Goal: Information Seeking & Learning: Learn about a topic

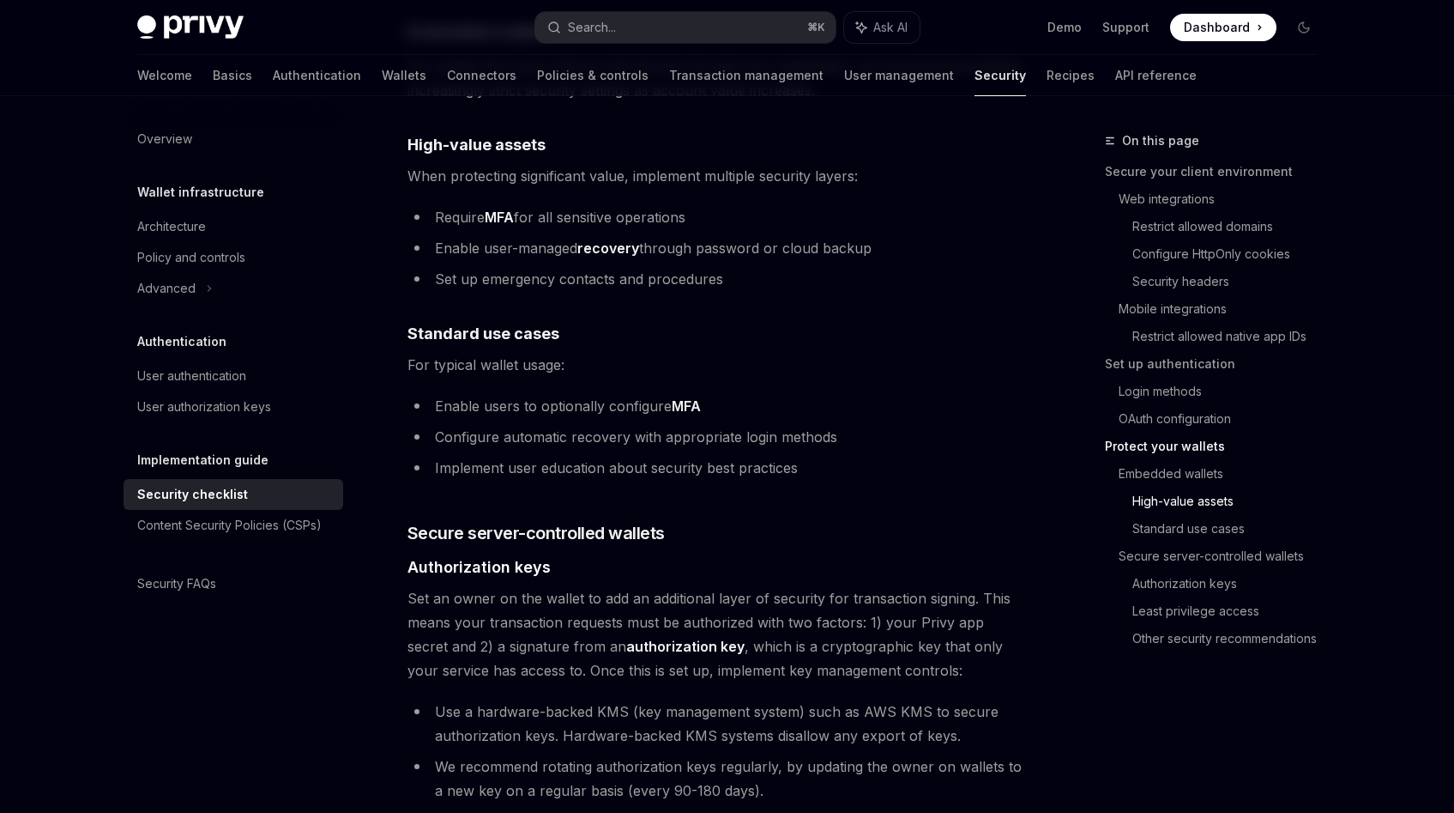
scroll to position [2348, 0]
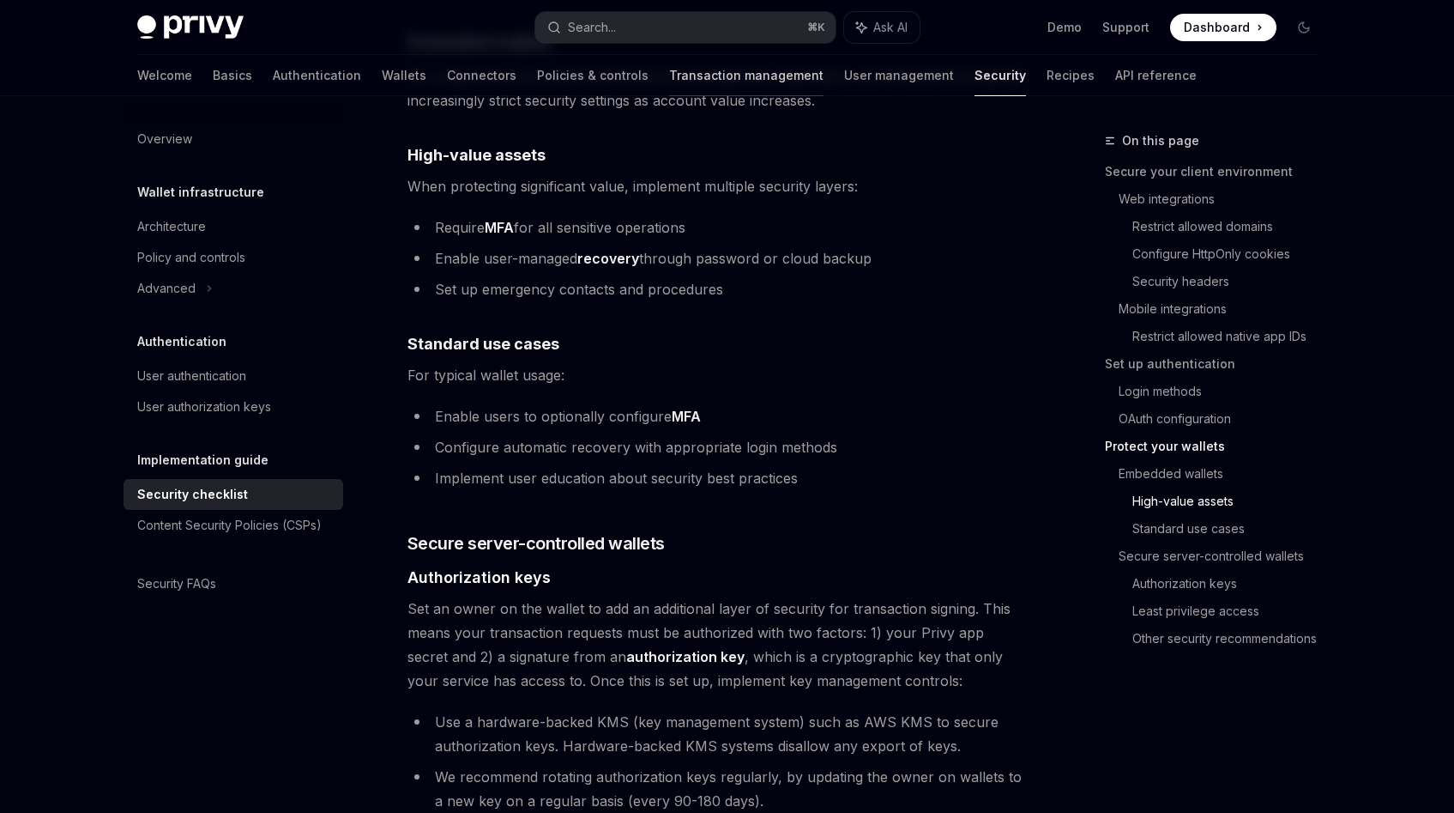
click at [669, 74] on link "Transaction management" at bounding box center [746, 75] width 154 height 41
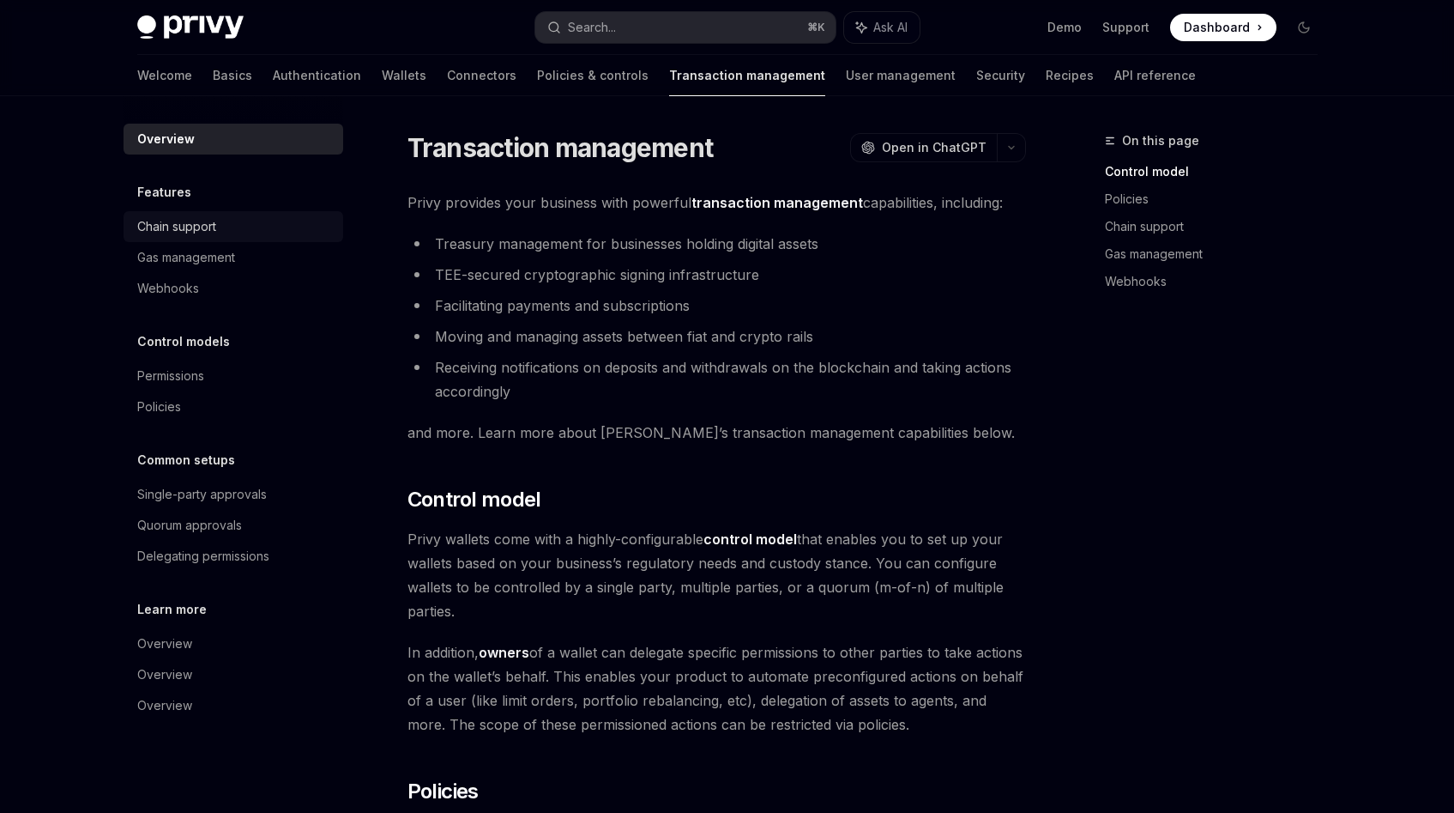
click at [178, 228] on div "Chain support" at bounding box center [176, 226] width 79 height 21
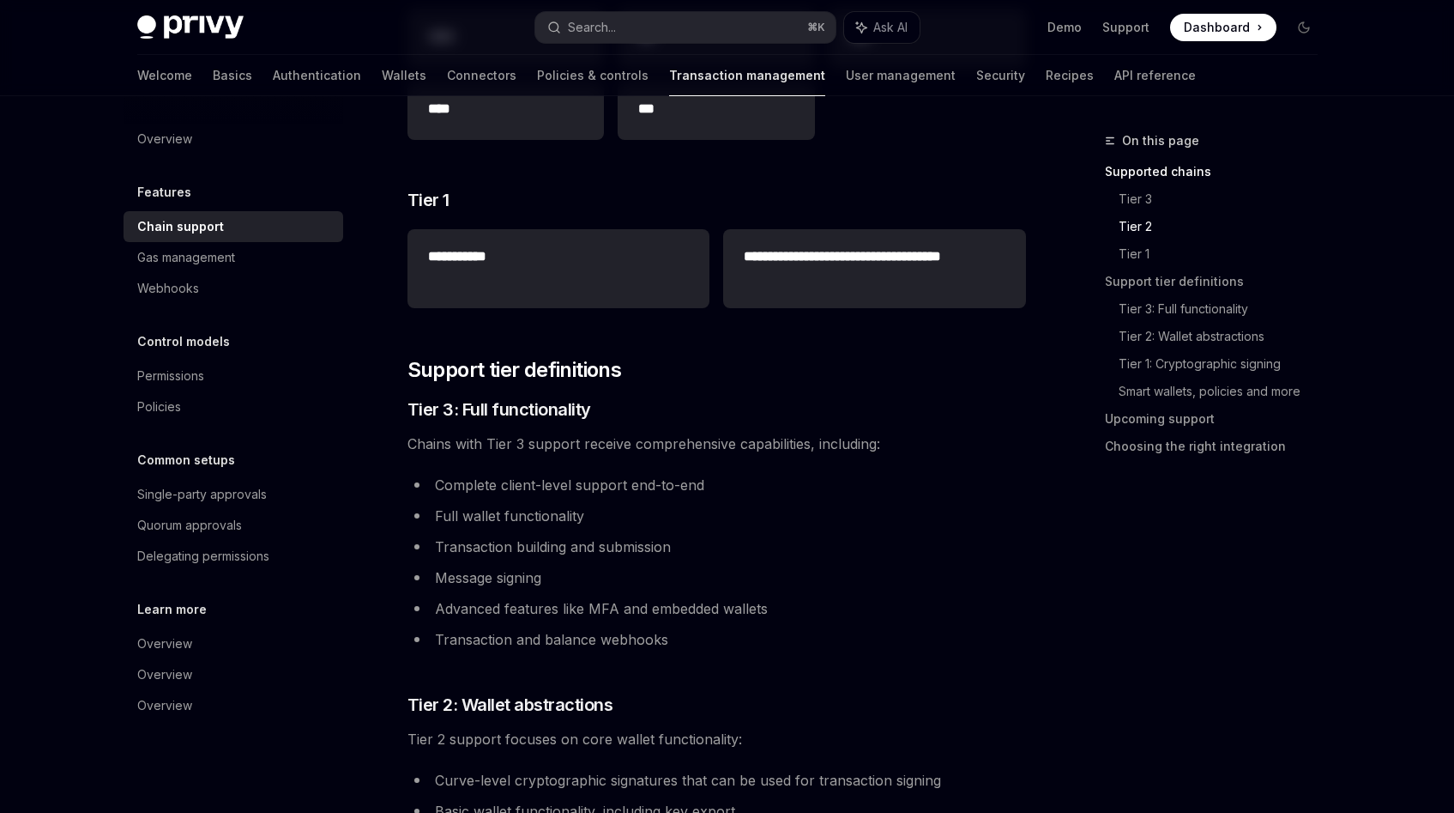
scroll to position [759, 0]
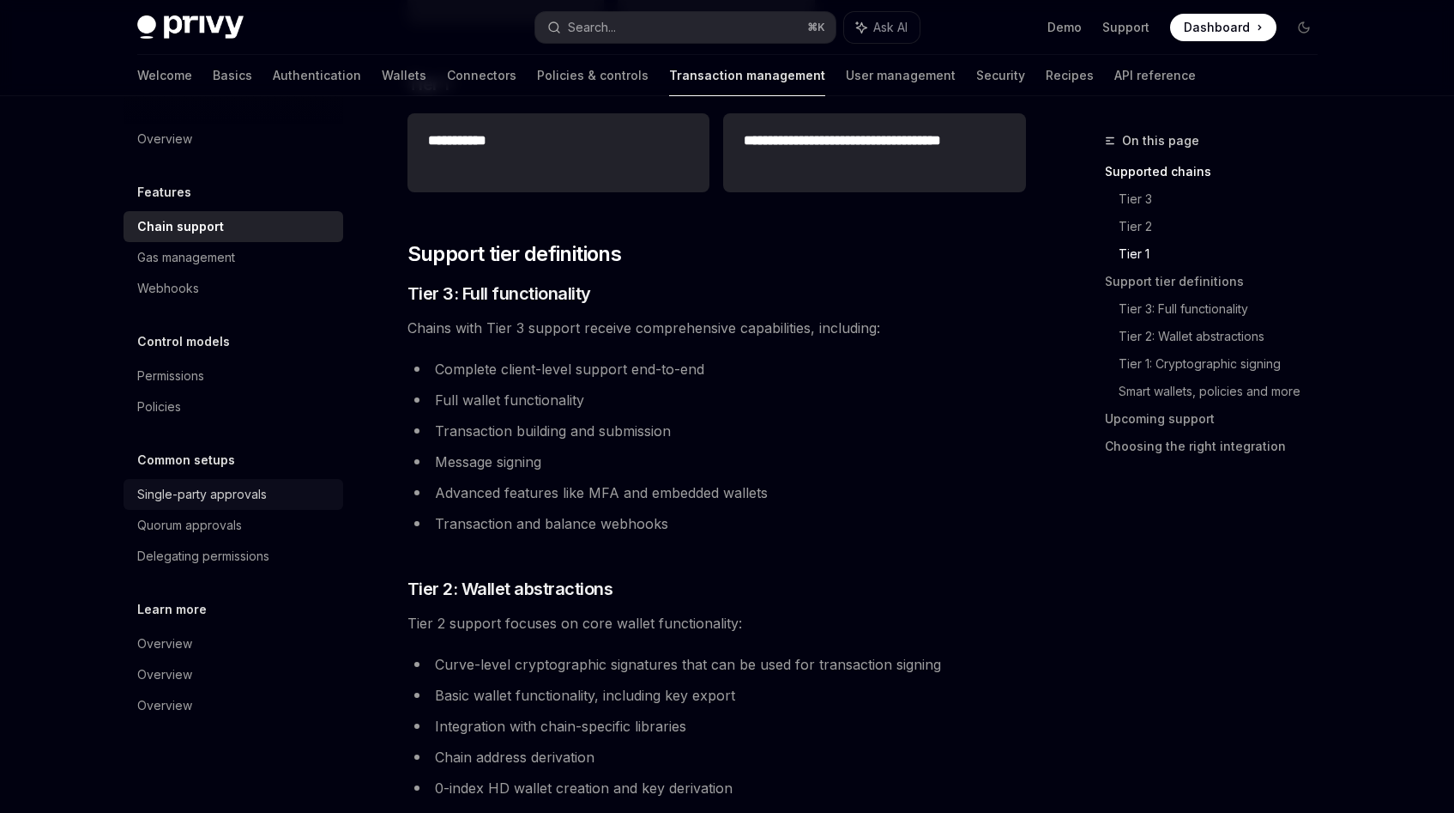
click at [255, 500] on div "Single-party approvals" at bounding box center [202, 494] width 130 height 21
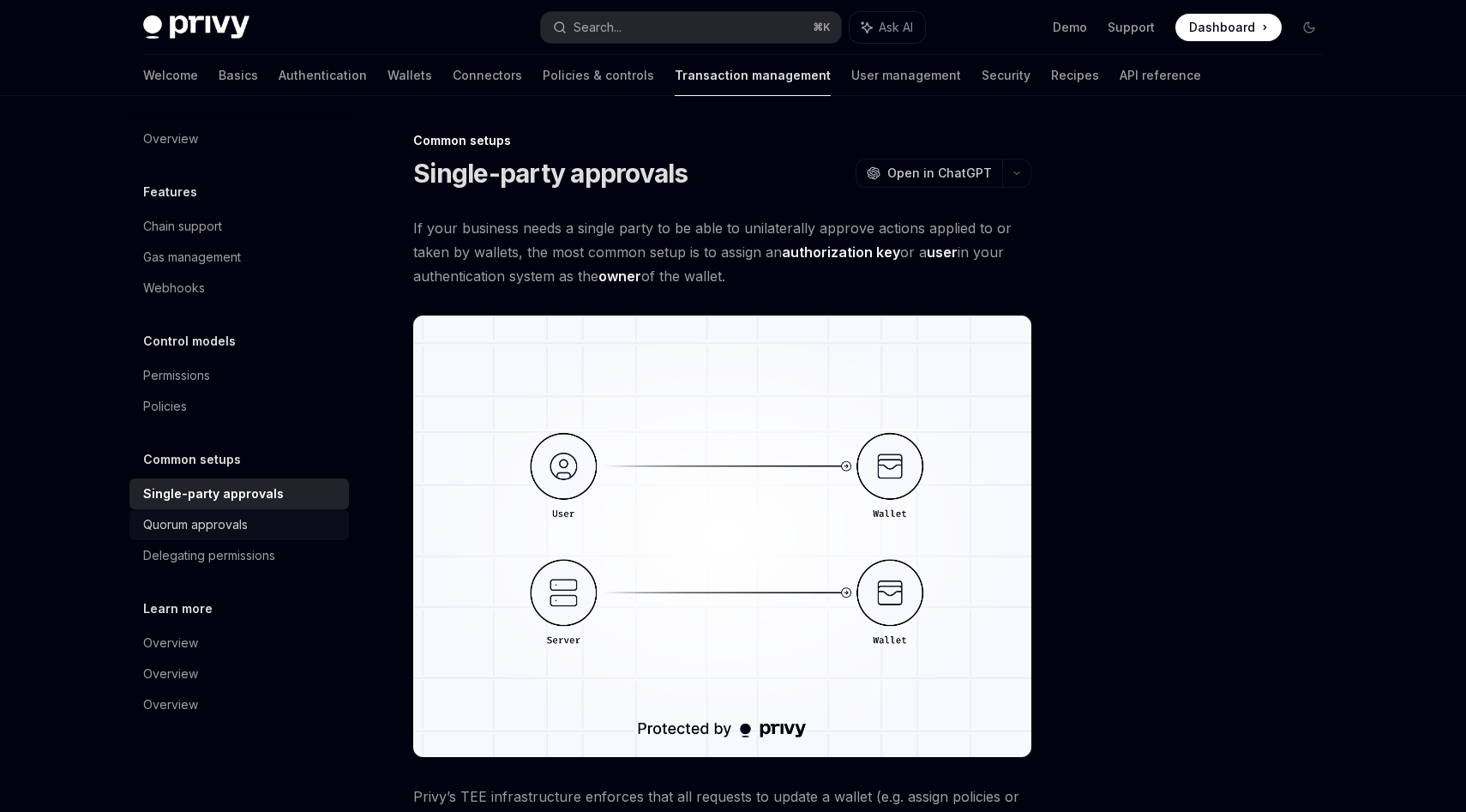
click at [253, 526] on div "Quorum approvals" at bounding box center [241, 524] width 196 height 21
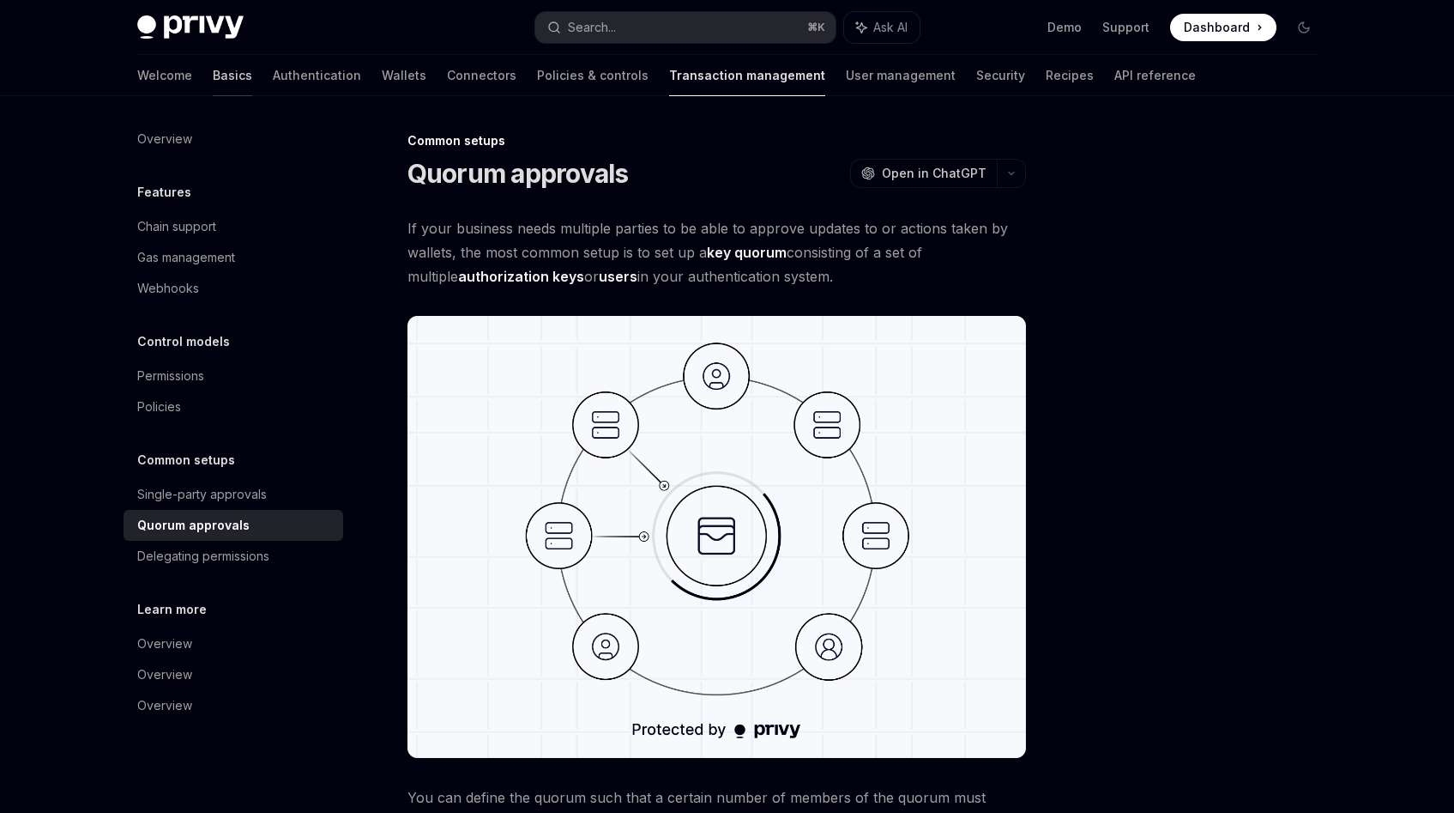
click at [213, 76] on link "Basics" at bounding box center [232, 75] width 39 height 41
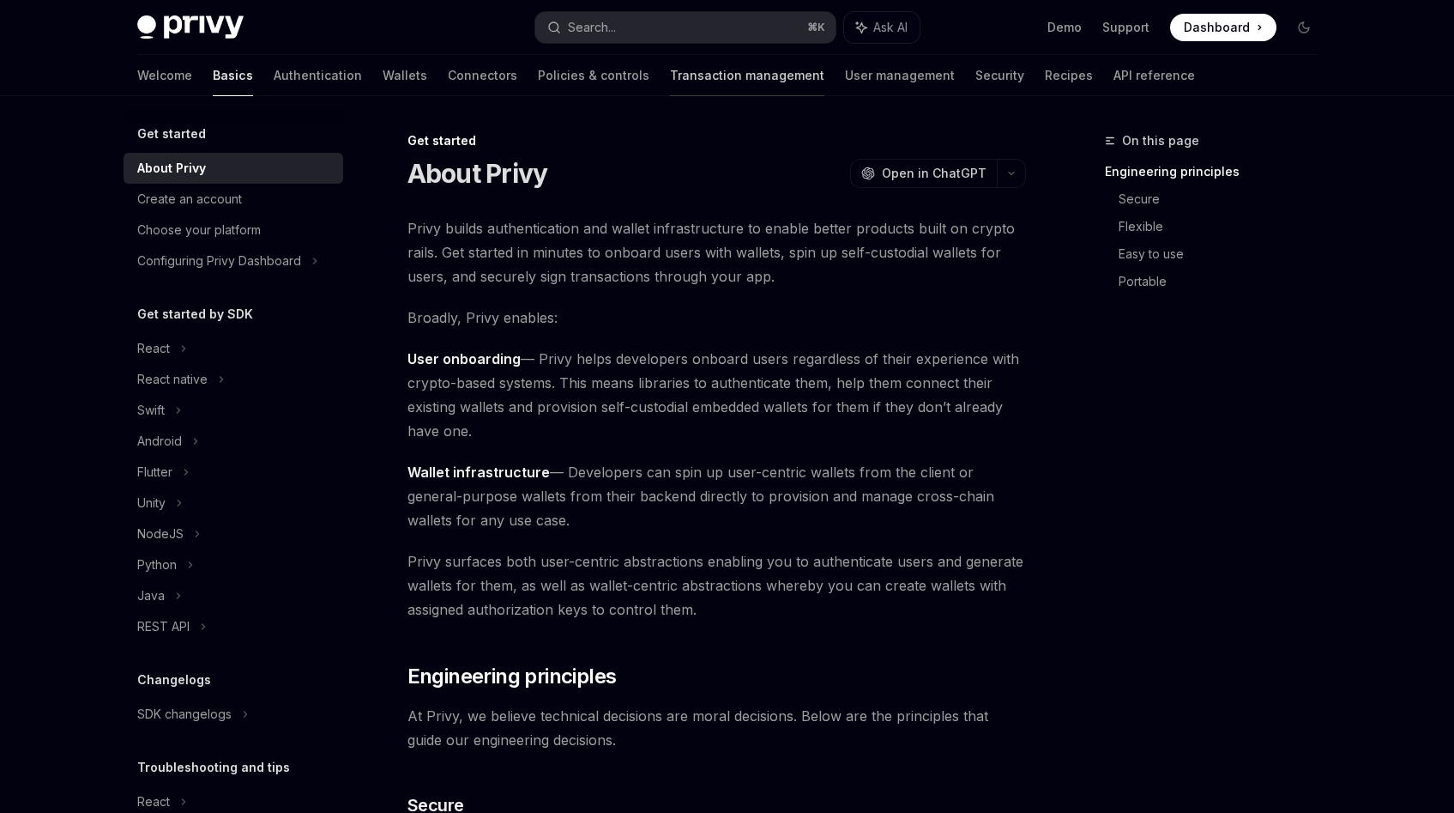
click at [670, 84] on link "Transaction management" at bounding box center [747, 75] width 154 height 41
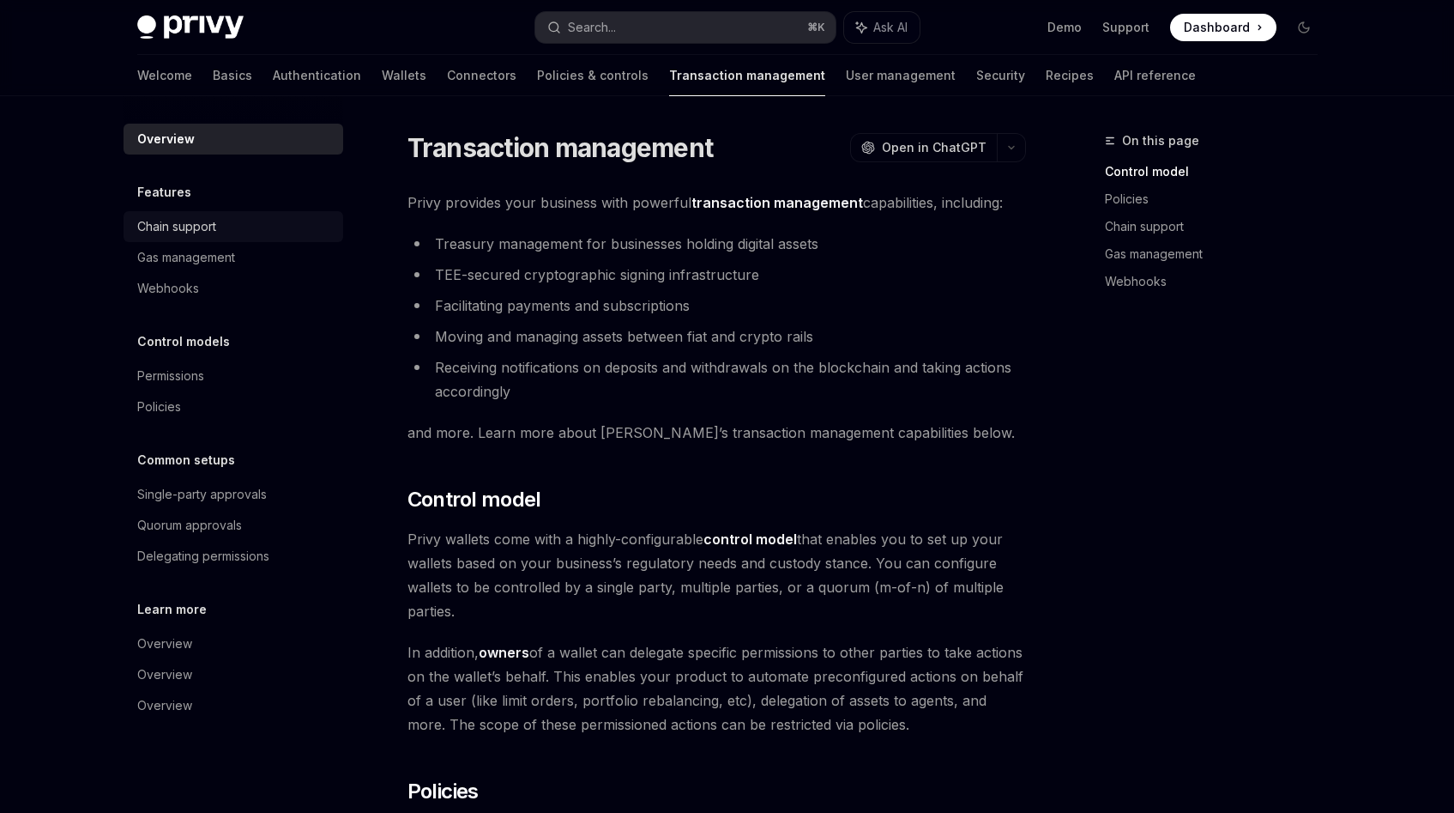
click at [209, 226] on div "Chain support" at bounding box center [176, 226] width 79 height 21
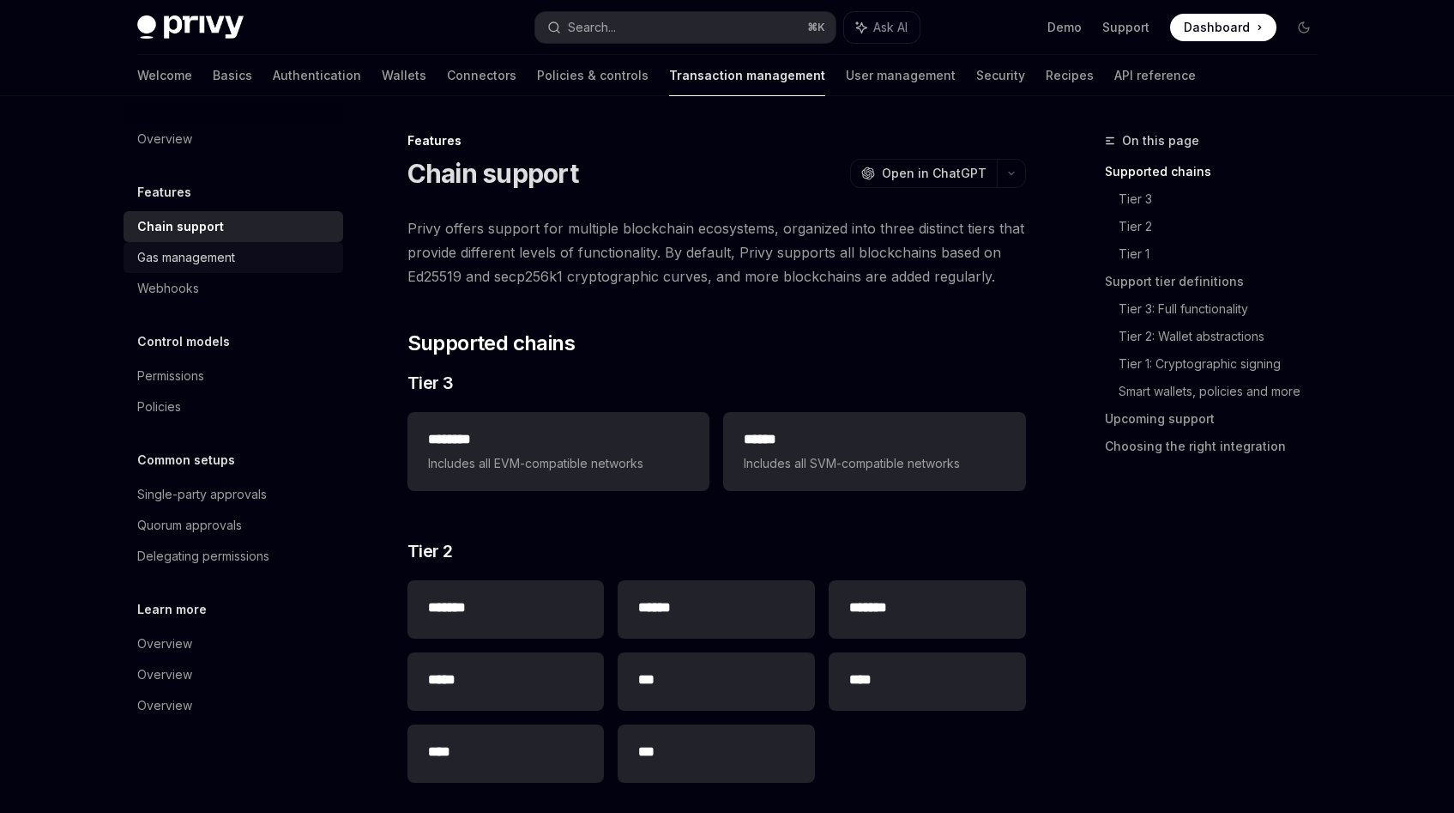
click at [226, 260] on div "Gas management" at bounding box center [186, 257] width 98 height 21
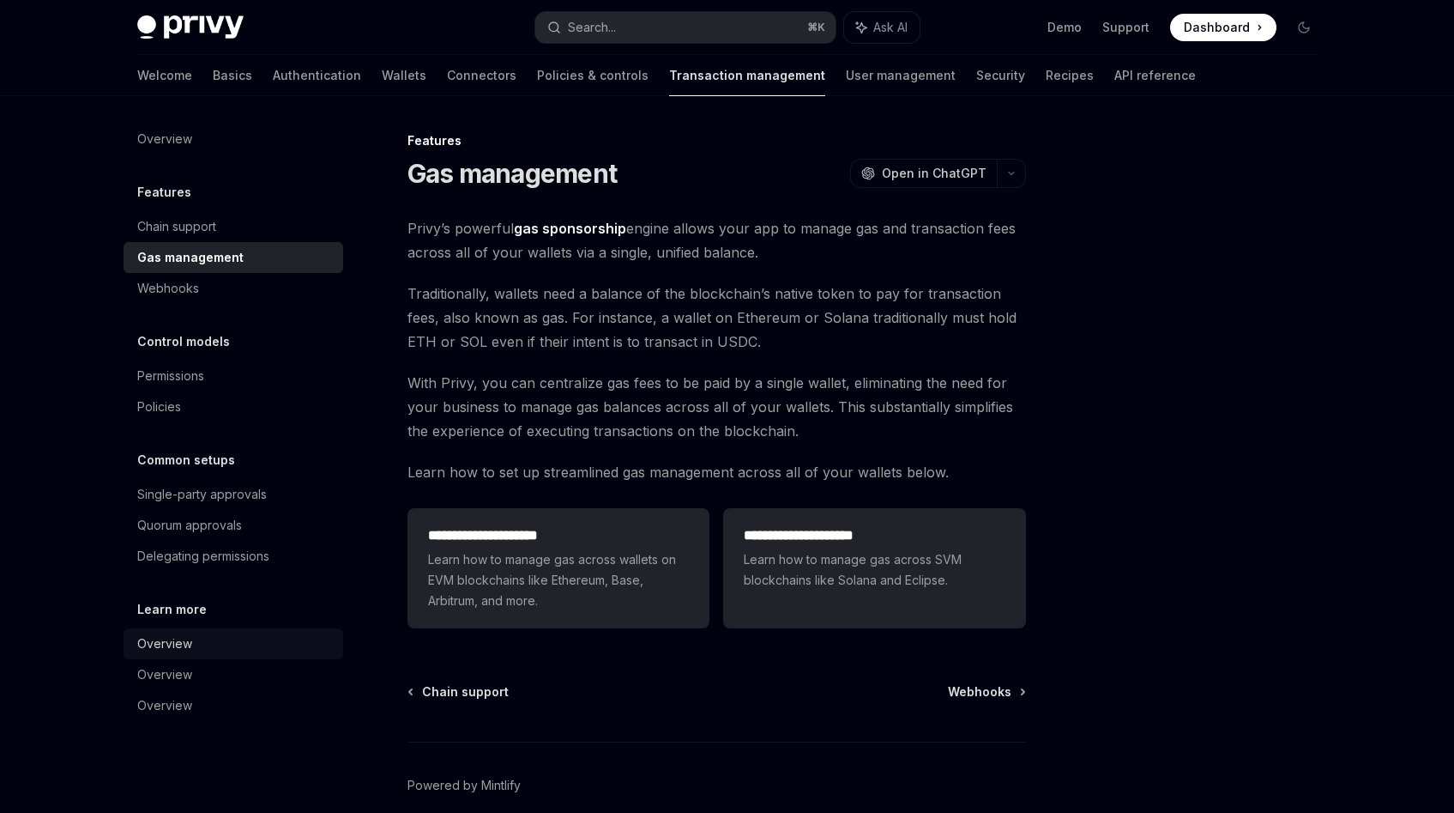
click at [222, 640] on div "Overview" at bounding box center [235, 643] width 196 height 21
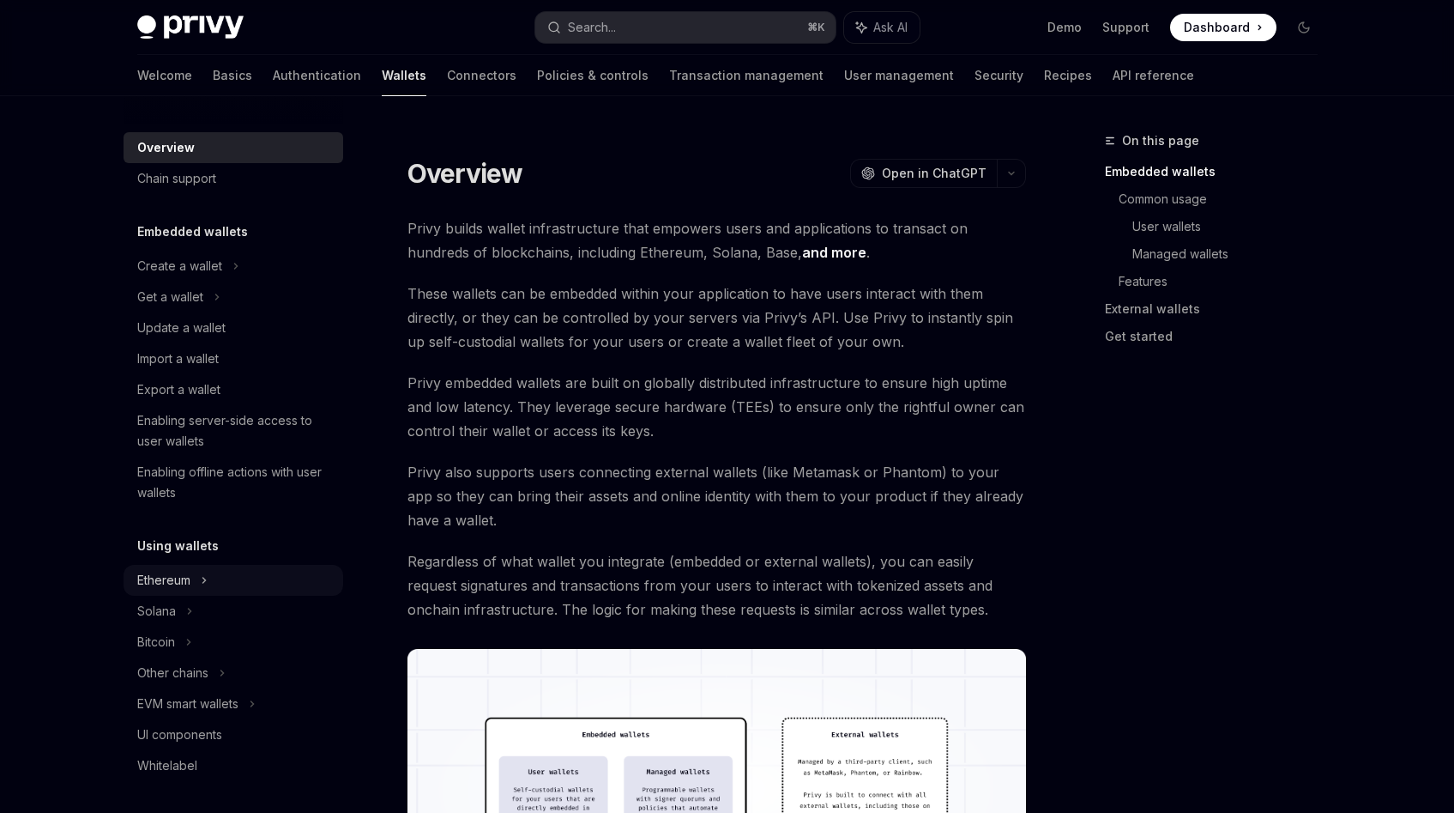
click at [168, 276] on div "Ethereum" at bounding box center [179, 266] width 85 height 21
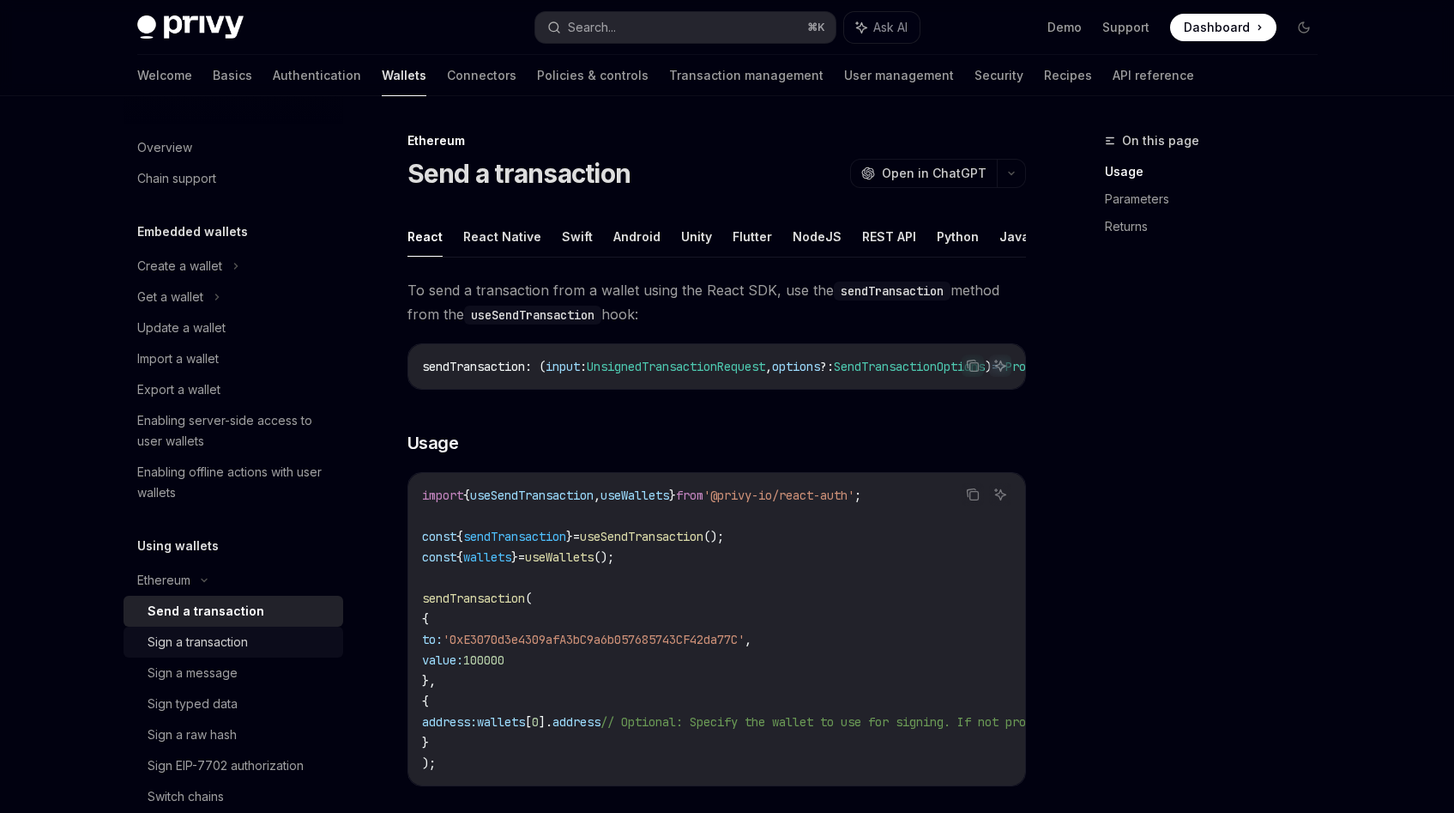
click at [205, 644] on div "Sign a transaction" at bounding box center [198, 642] width 100 height 21
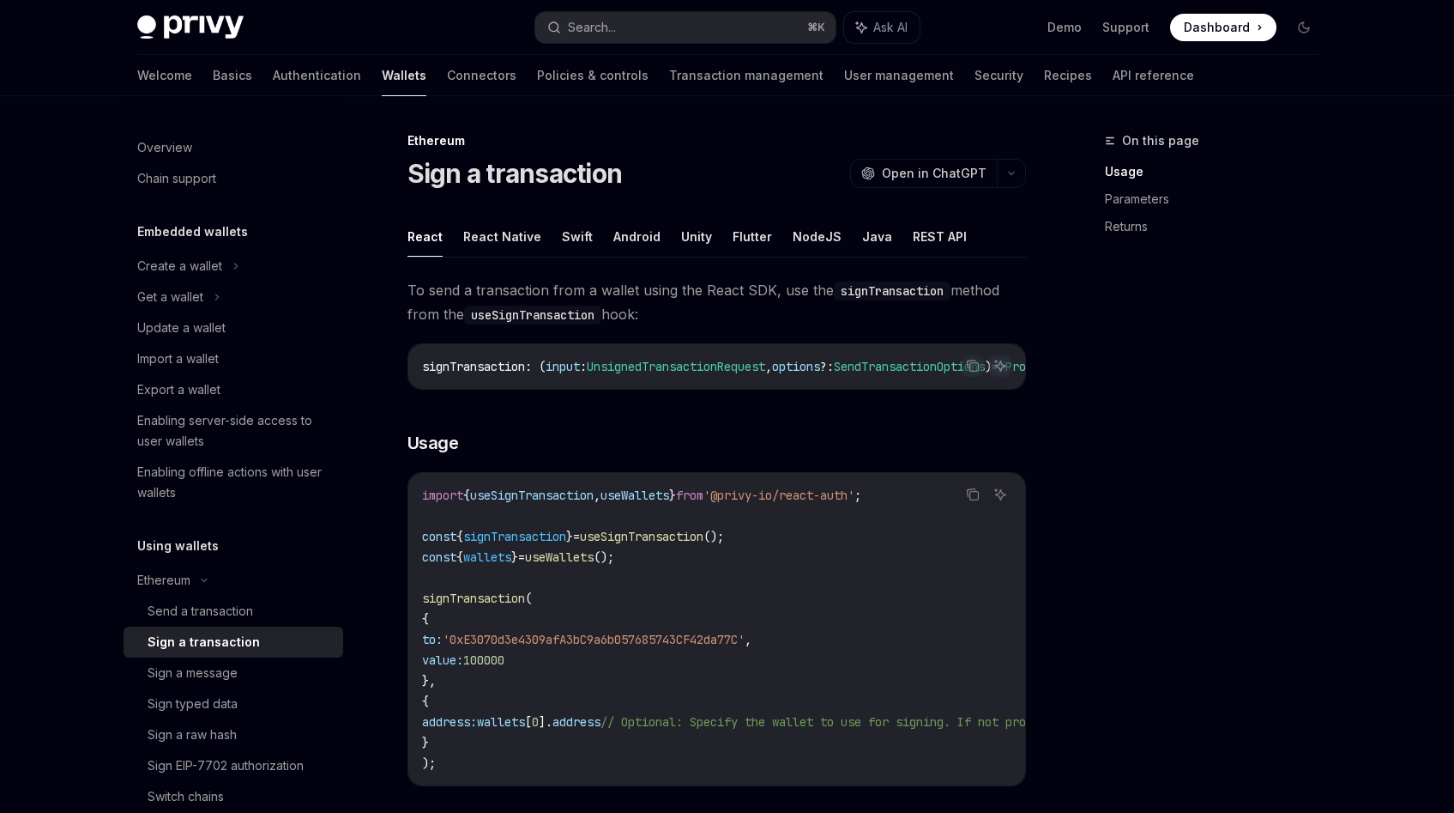
click at [219, 637] on div "Sign a transaction" at bounding box center [204, 642] width 112 height 21
click at [223, 626] on link "Send a transaction" at bounding box center [234, 610] width 220 height 31
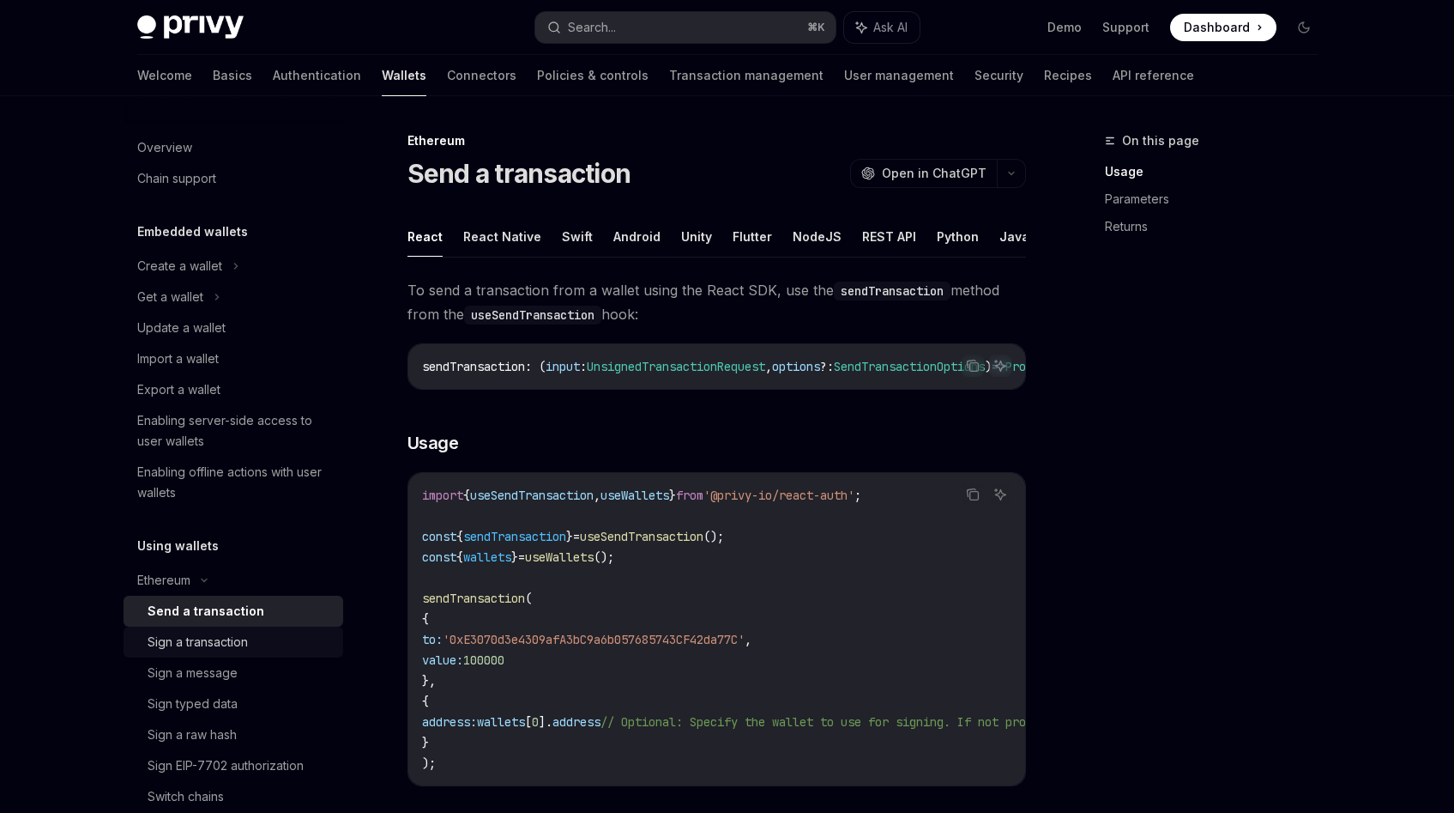
click at [225, 642] on div "Sign a transaction" at bounding box center [198, 642] width 100 height 21
click at [226, 608] on div "Send a transaction" at bounding box center [201, 611] width 106 height 21
click at [228, 607] on div "Send a transaction" at bounding box center [206, 611] width 117 height 21
click at [227, 601] on div "Send a transaction" at bounding box center [206, 611] width 117 height 21
click at [227, 638] on div "Sign a transaction" at bounding box center [198, 642] width 100 height 21
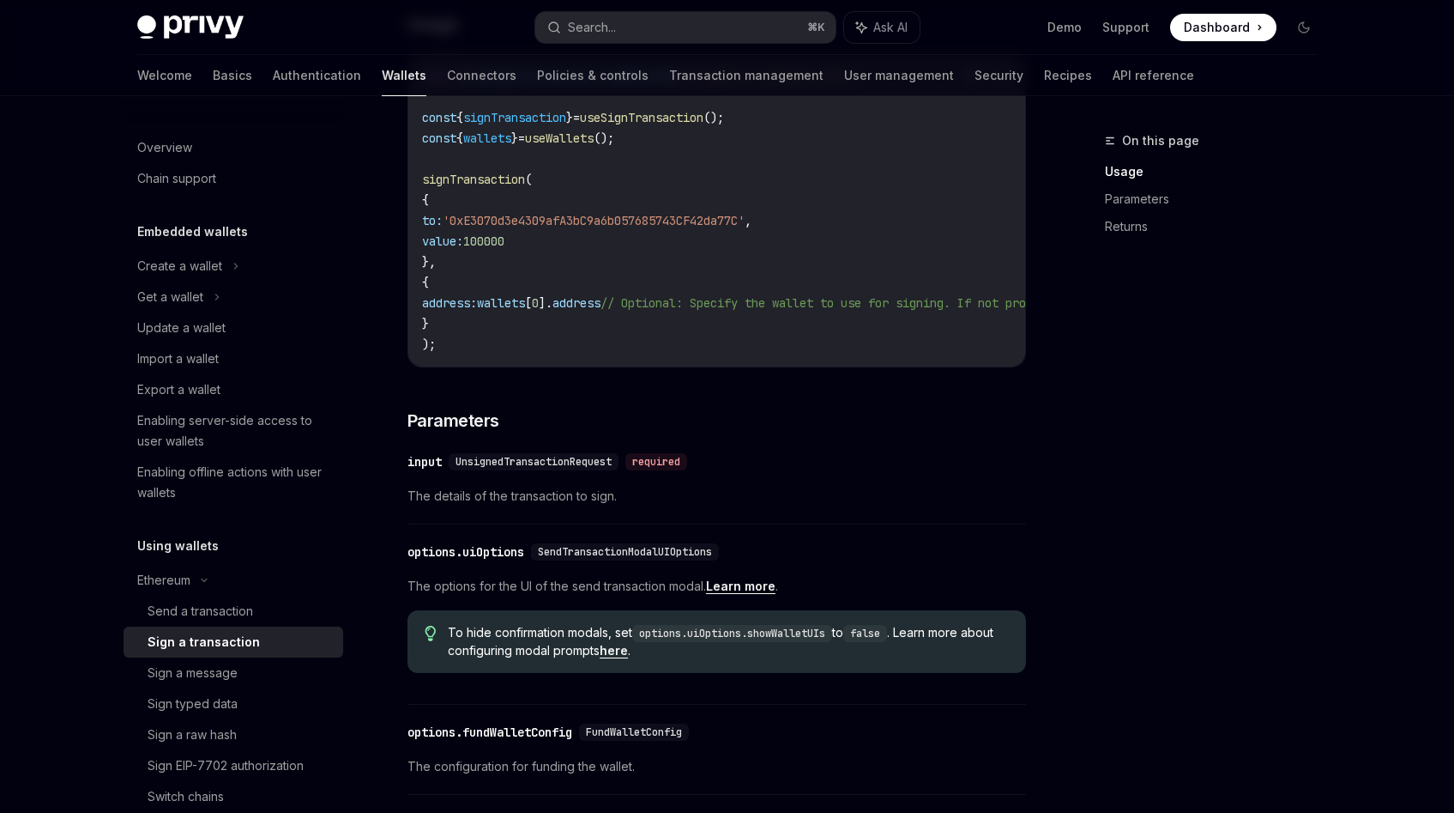
scroll to position [452, 0]
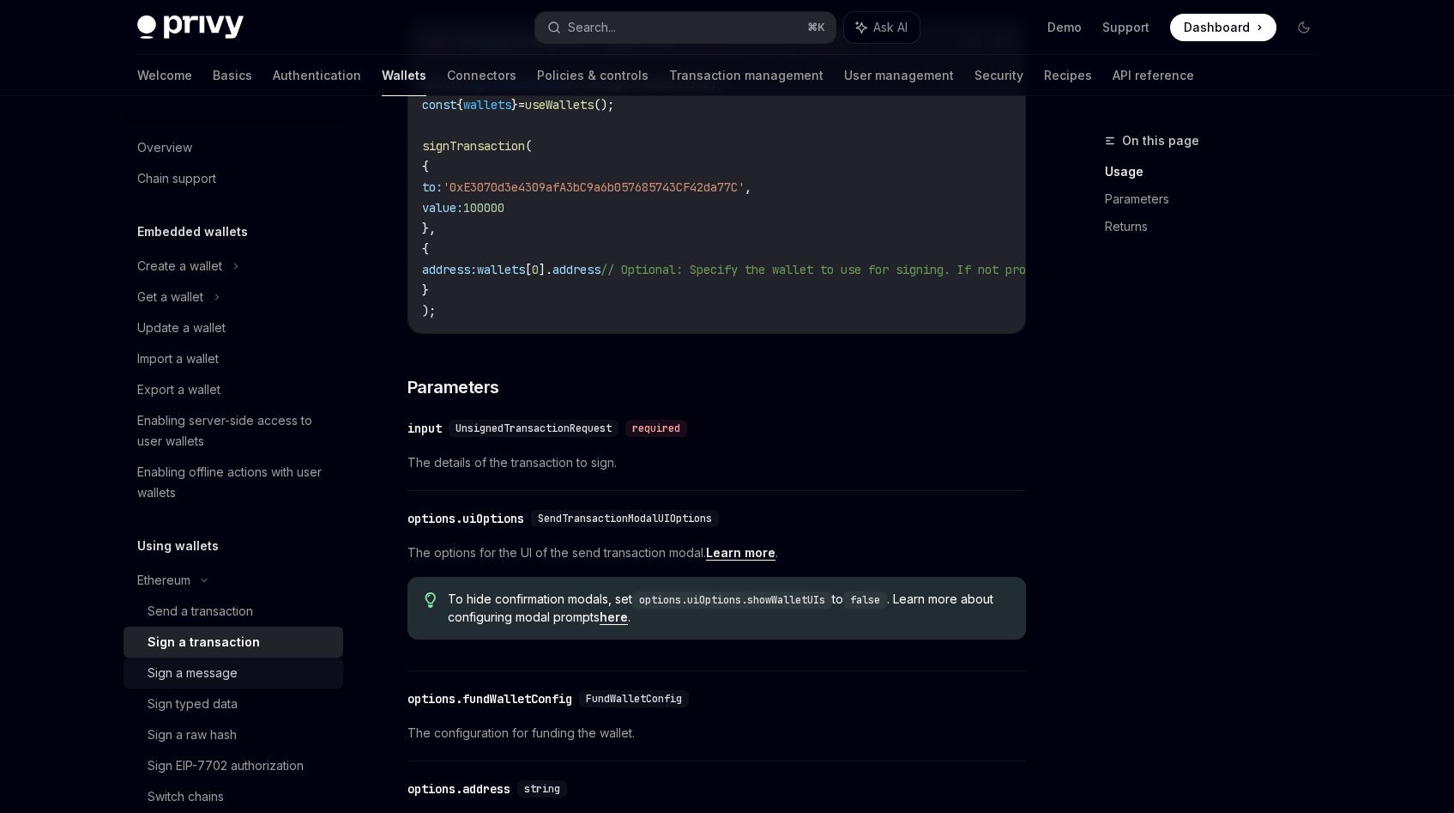
click at [264, 679] on div "Sign a message" at bounding box center [240, 672] width 185 height 21
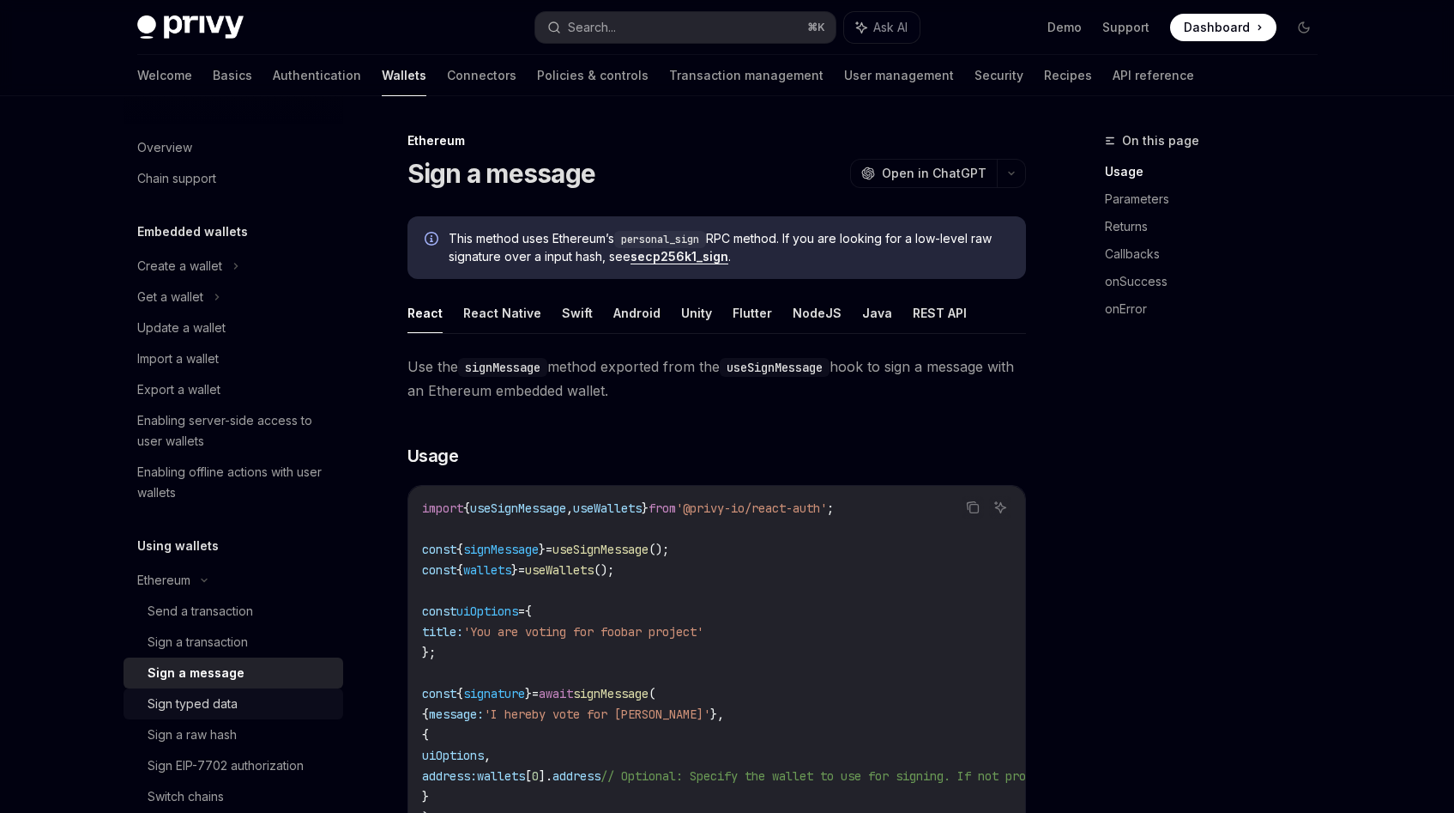
click at [260, 698] on div "Sign typed data" at bounding box center [240, 703] width 185 height 21
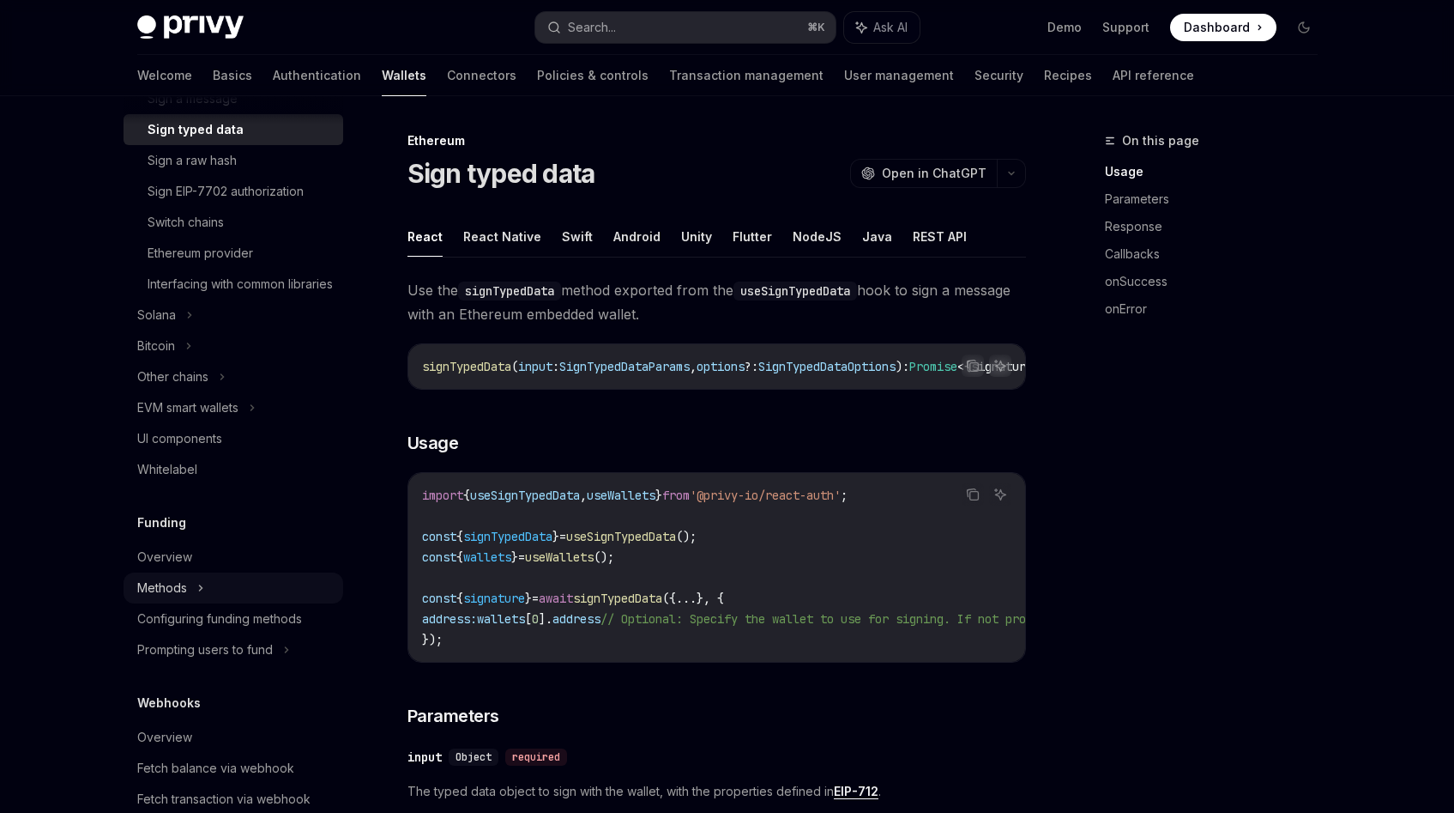
scroll to position [854, 0]
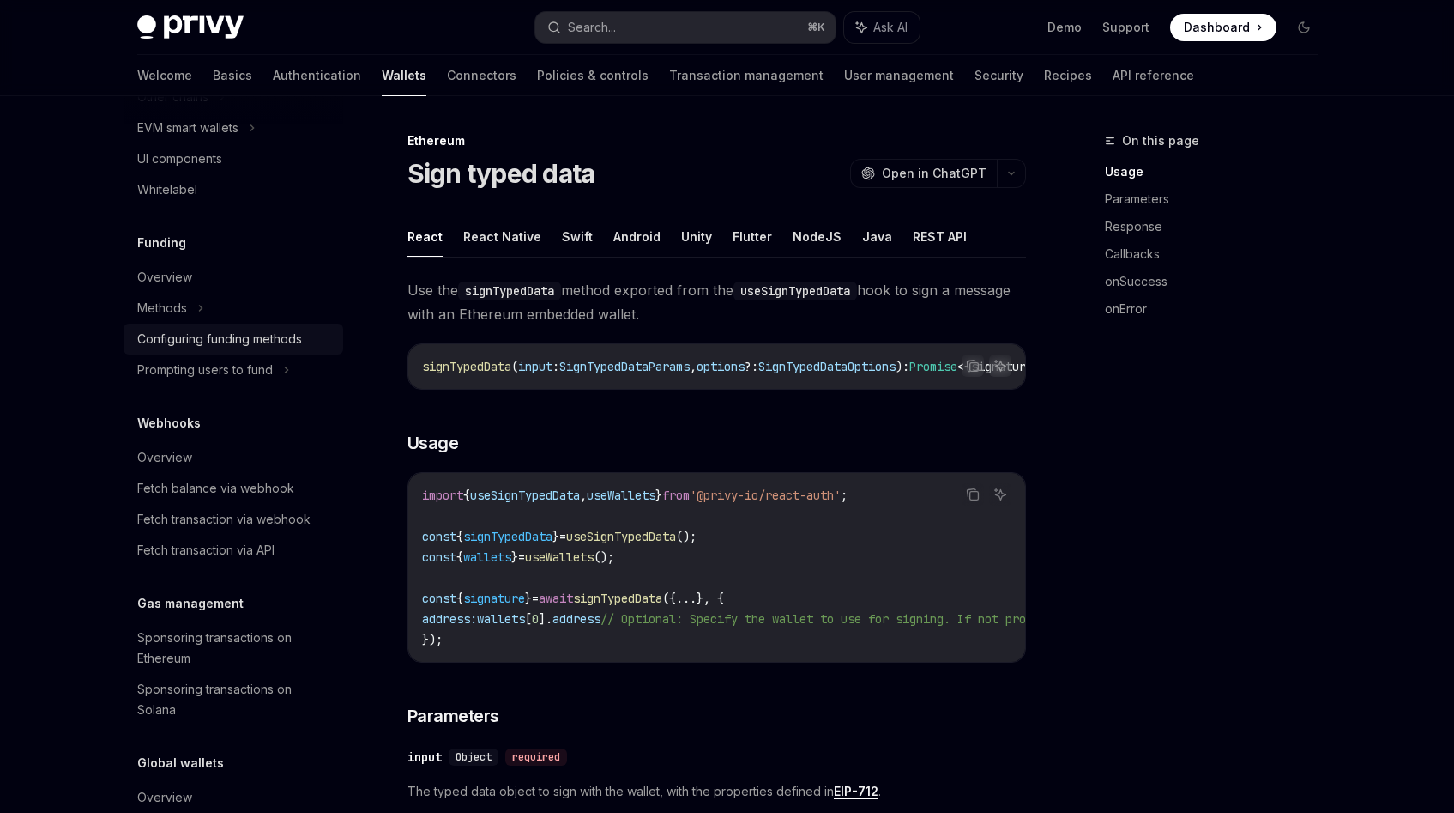
click at [276, 349] on div "Configuring funding methods" at bounding box center [219, 339] width 165 height 21
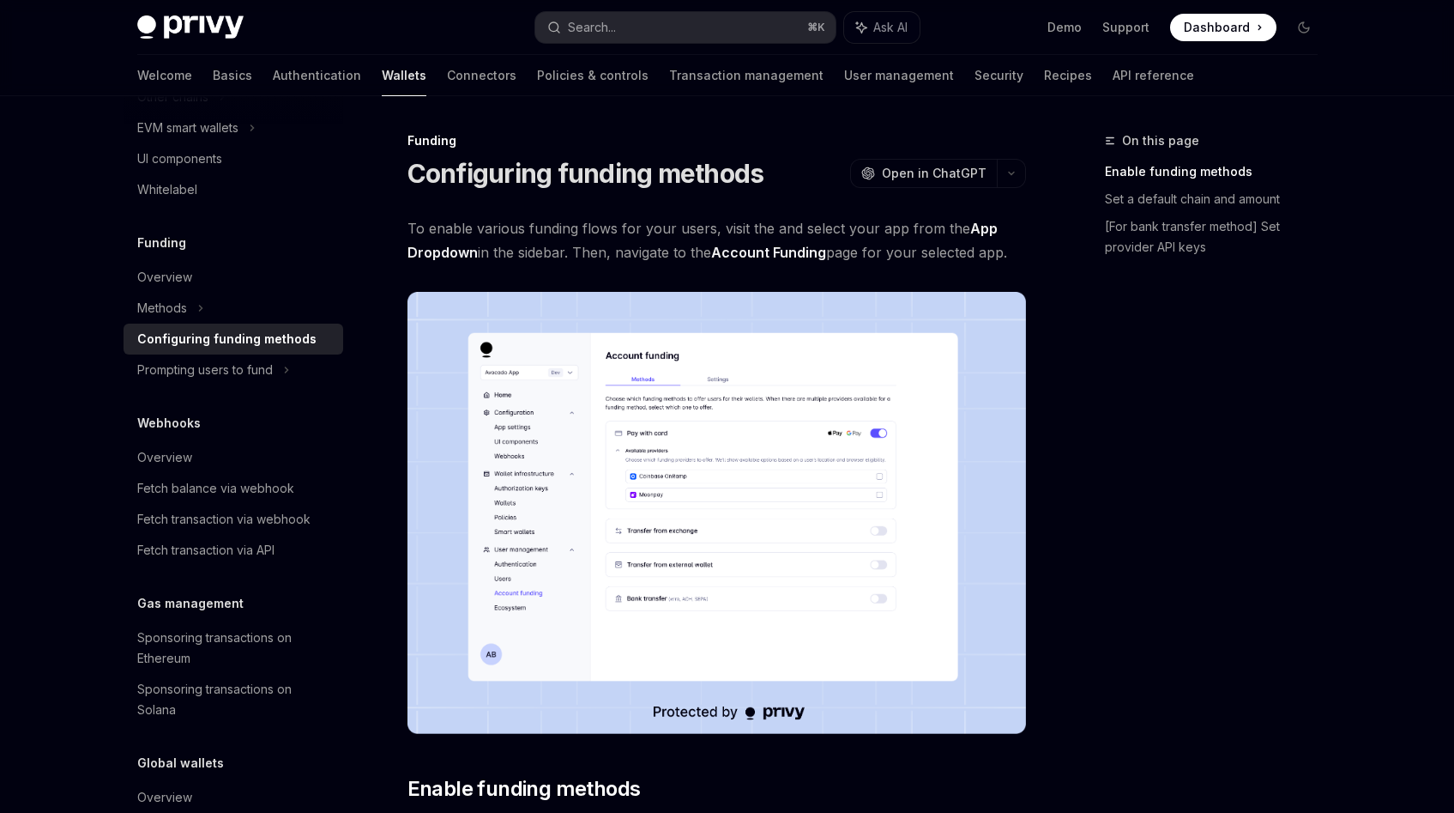
click at [698, 536] on img at bounding box center [717, 513] width 619 height 442
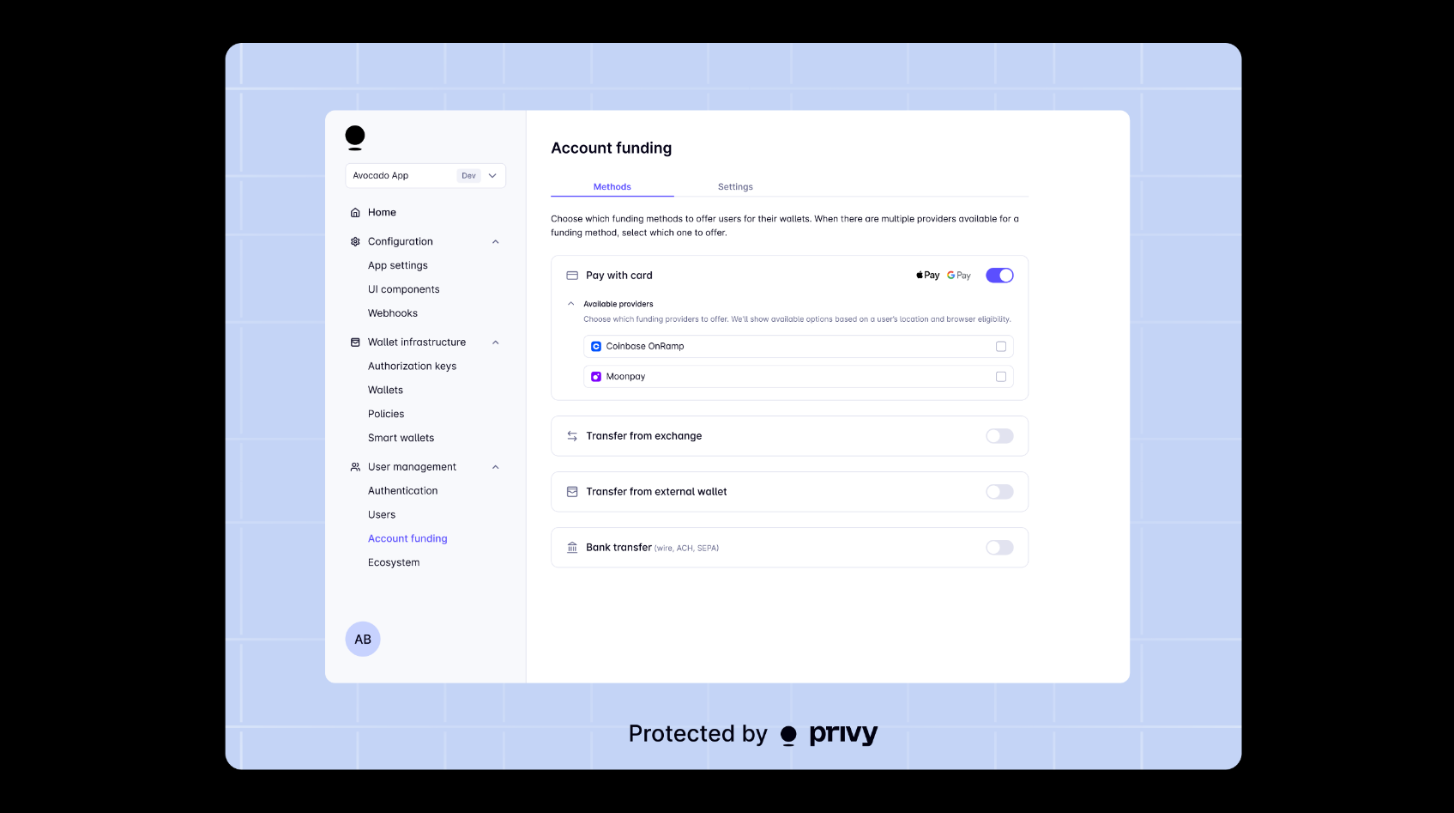
click at [1145, 50] on img at bounding box center [733, 406] width 1017 height 727
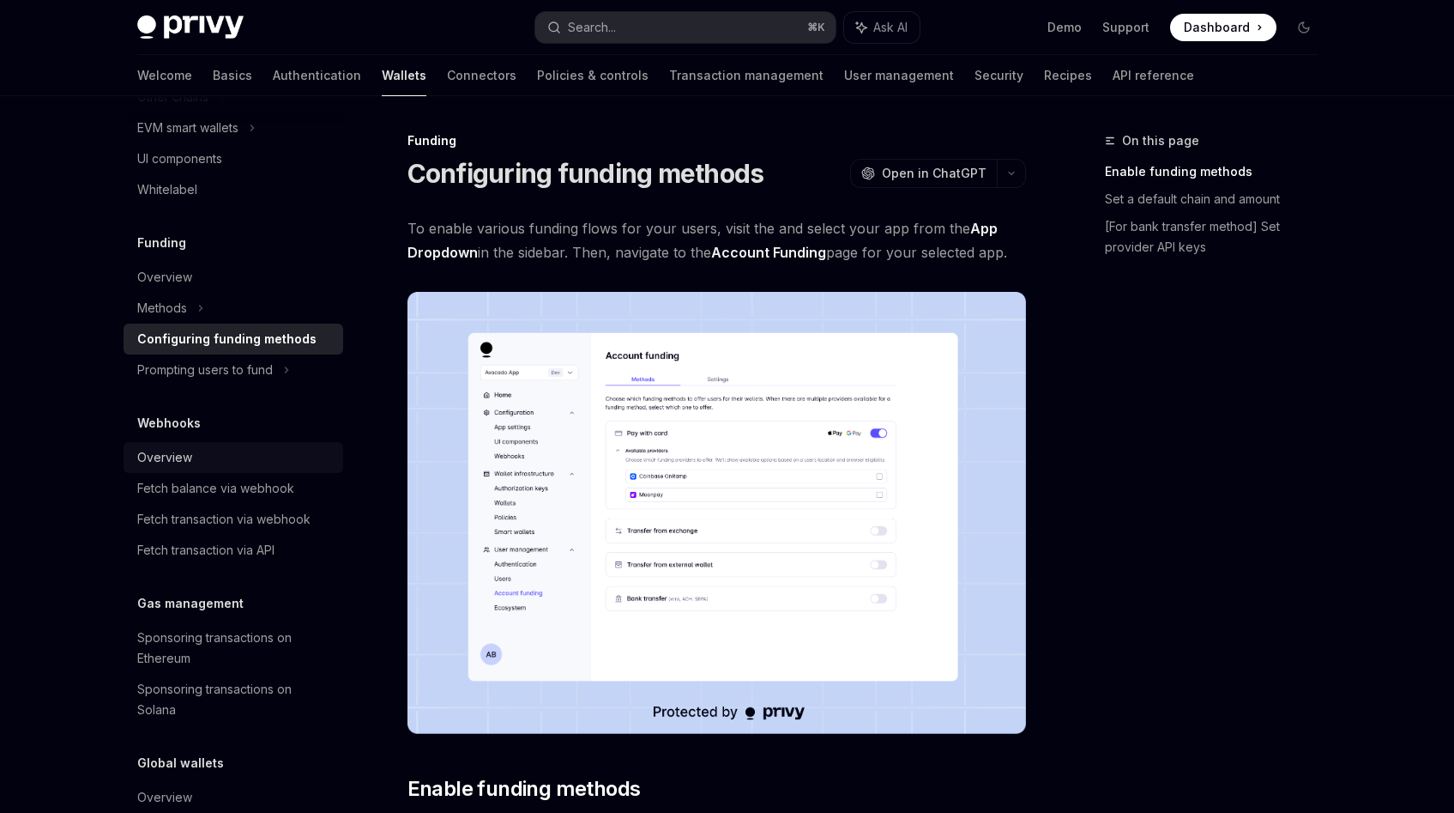
click at [241, 468] on div "Overview" at bounding box center [235, 457] width 196 height 21
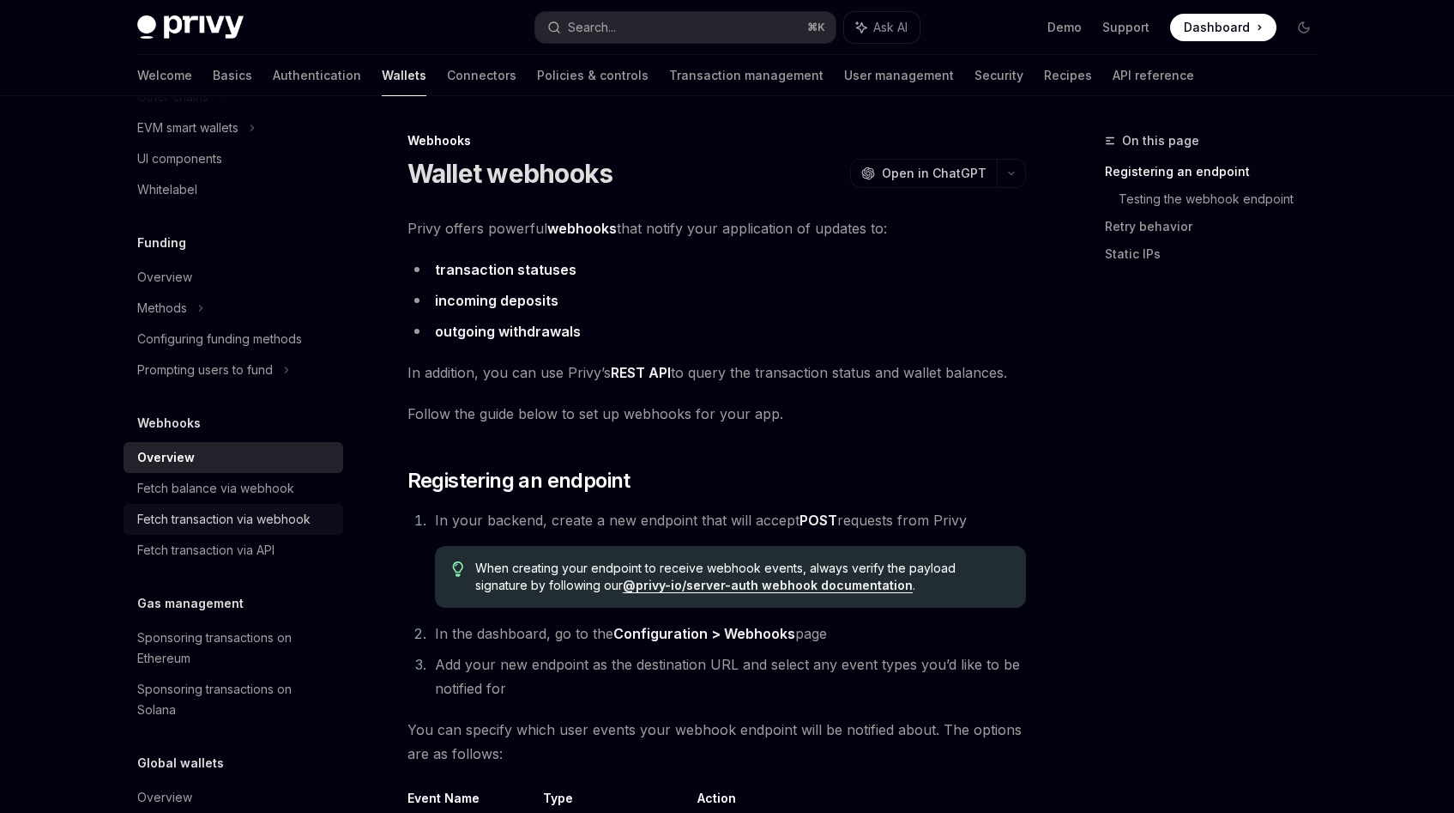
click at [255, 529] on div "Fetch transaction via webhook" at bounding box center [223, 519] width 173 height 21
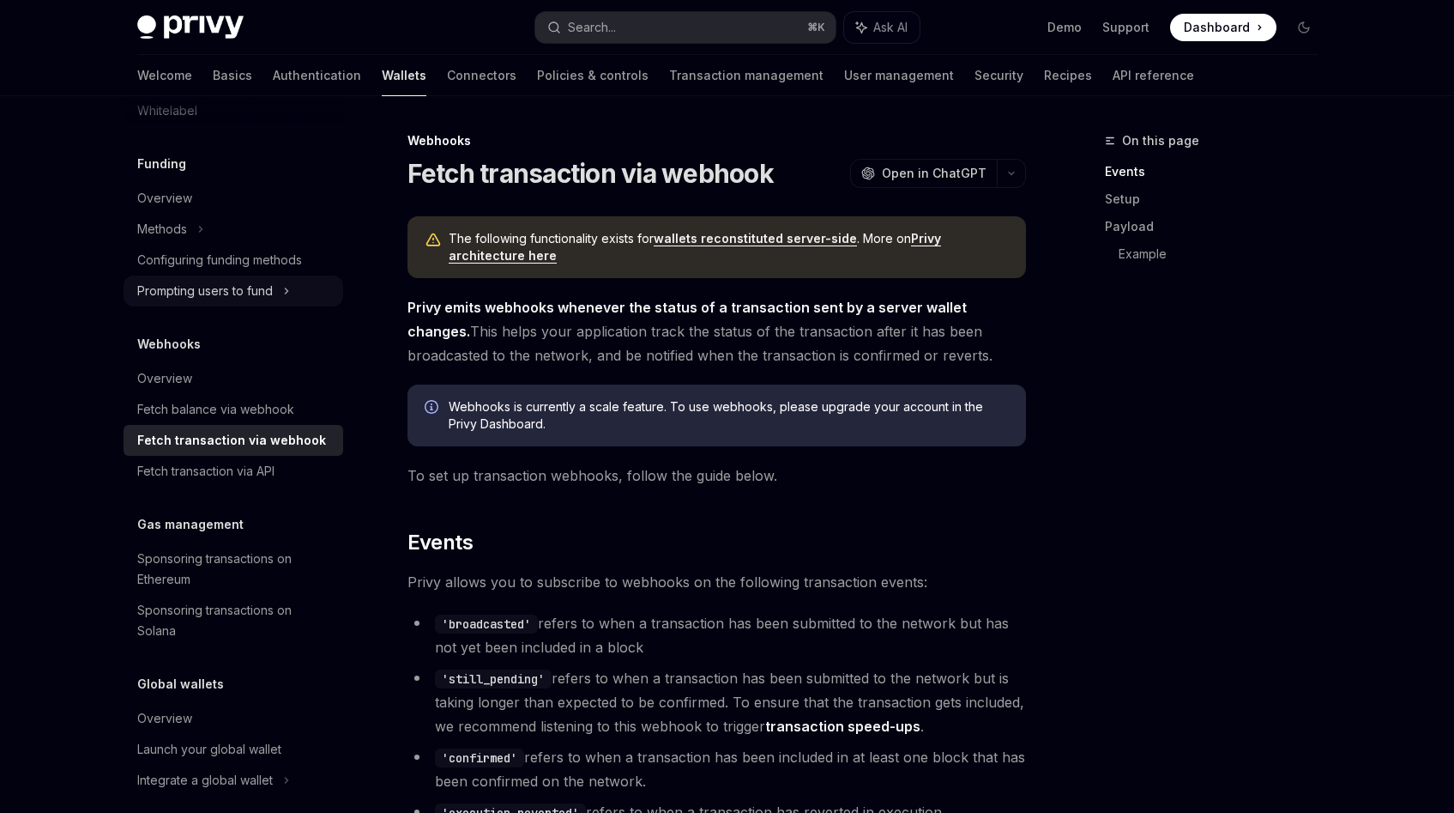
scroll to position [722, 0]
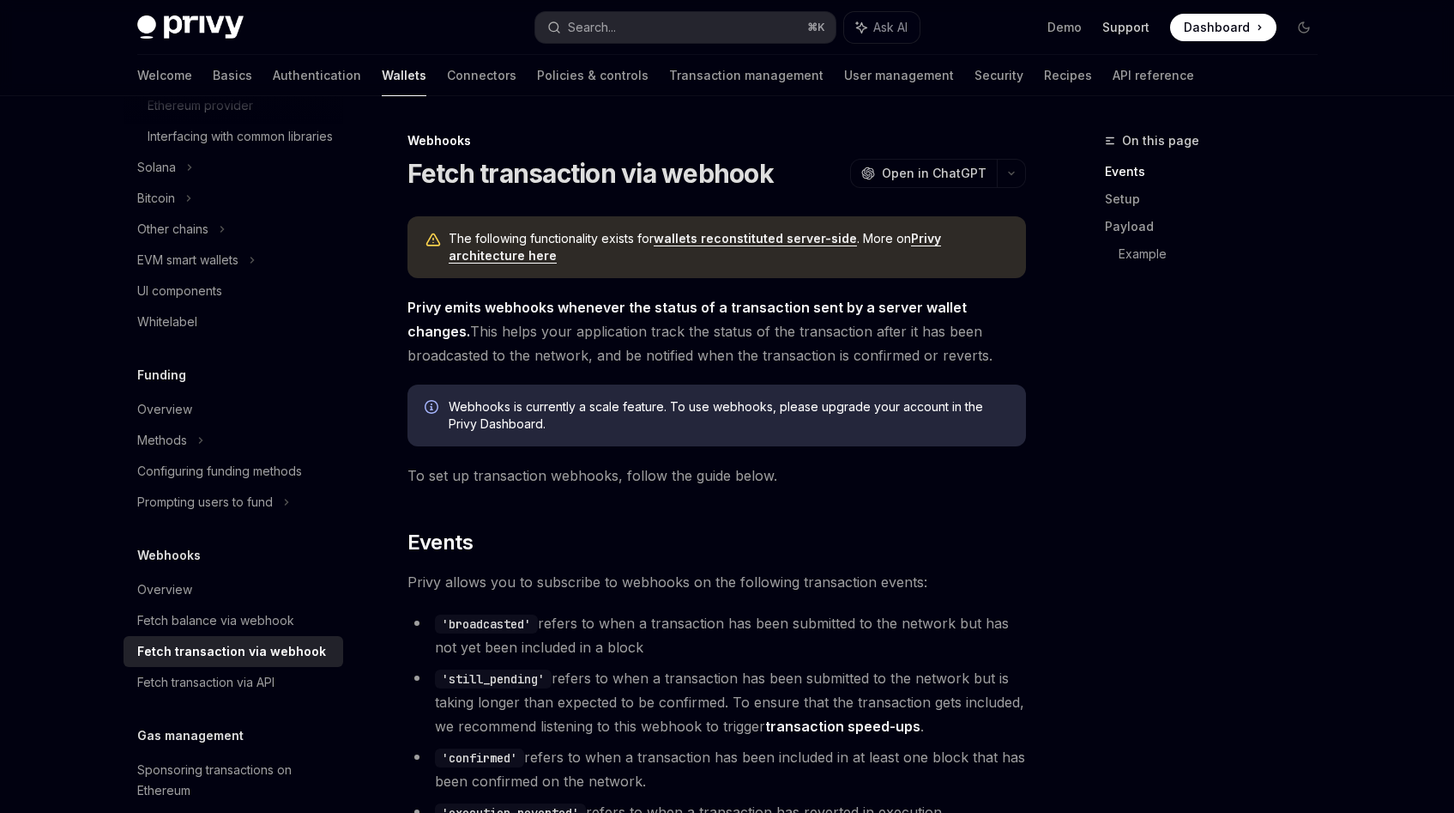
click at [1123, 31] on link "Support" at bounding box center [1126, 27] width 47 height 17
click at [1082, 30] on link "Demo" at bounding box center [1065, 27] width 34 height 17
click at [199, 22] on img at bounding box center [190, 27] width 106 height 24
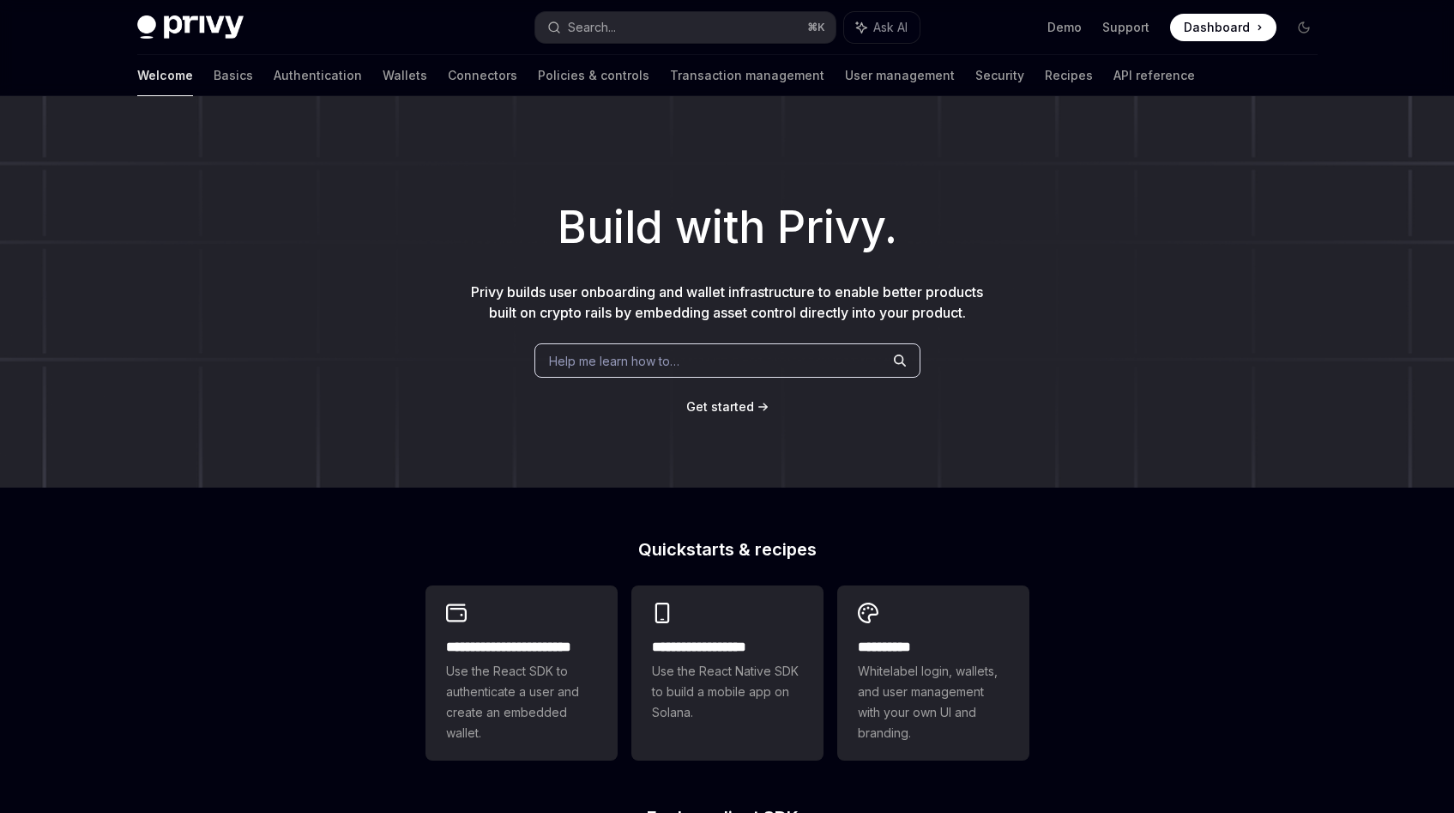
type textarea "*"
